Goal: Register for event/course

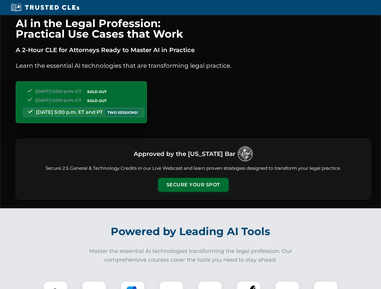
click at [193, 185] on button "Secure Your Spot" at bounding box center [193, 185] width 71 height 14
click at [55, 286] on img at bounding box center [55, 293] width 17 height 17
click at [94, 286] on div at bounding box center [94, 294] width 24 height 24
